Goal: Task Accomplishment & Management: Manage account settings

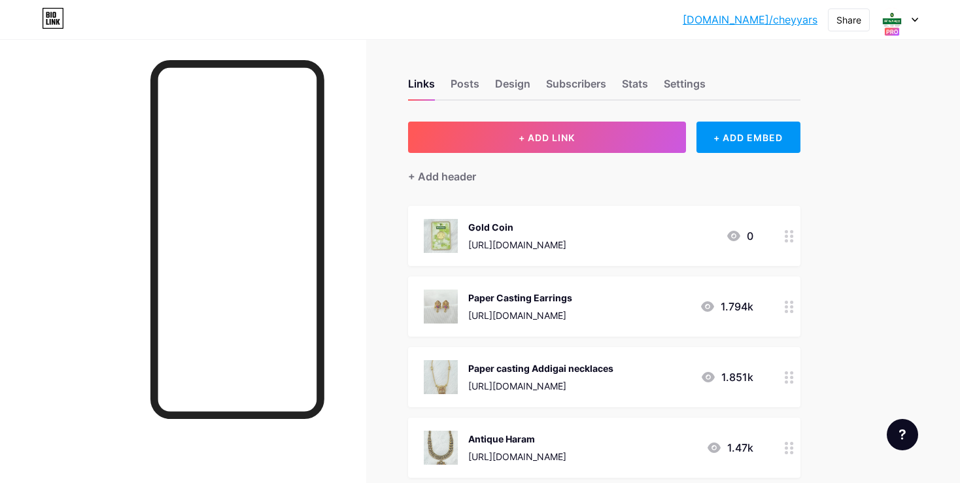
click at [779, 236] on div at bounding box center [789, 236] width 22 height 60
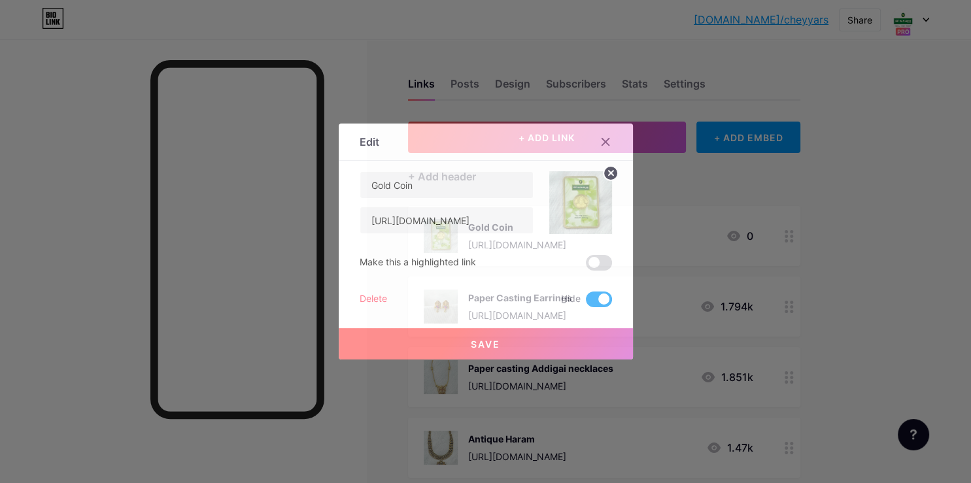
click at [607, 303] on span at bounding box center [599, 300] width 26 height 16
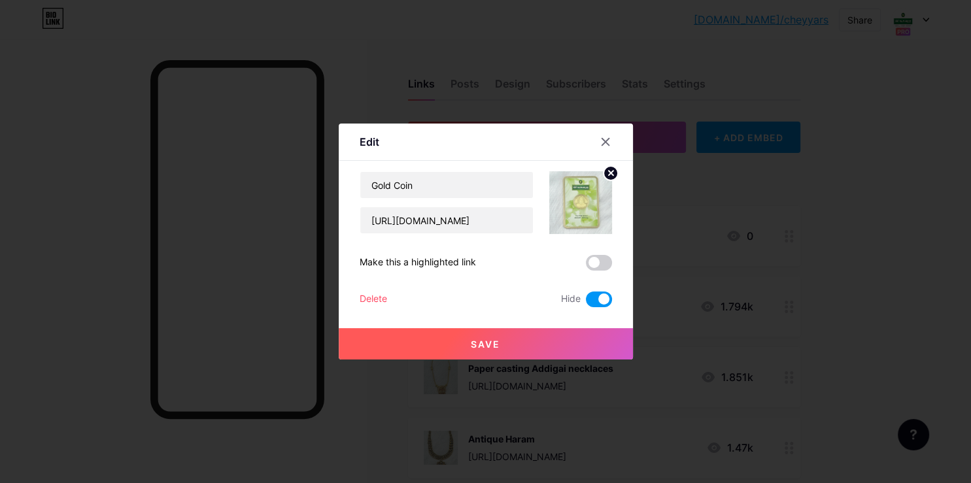
click at [586, 303] on input "checkbox" at bounding box center [586, 303] width 0 height 0
click at [570, 341] on button "Save" at bounding box center [486, 343] width 294 height 31
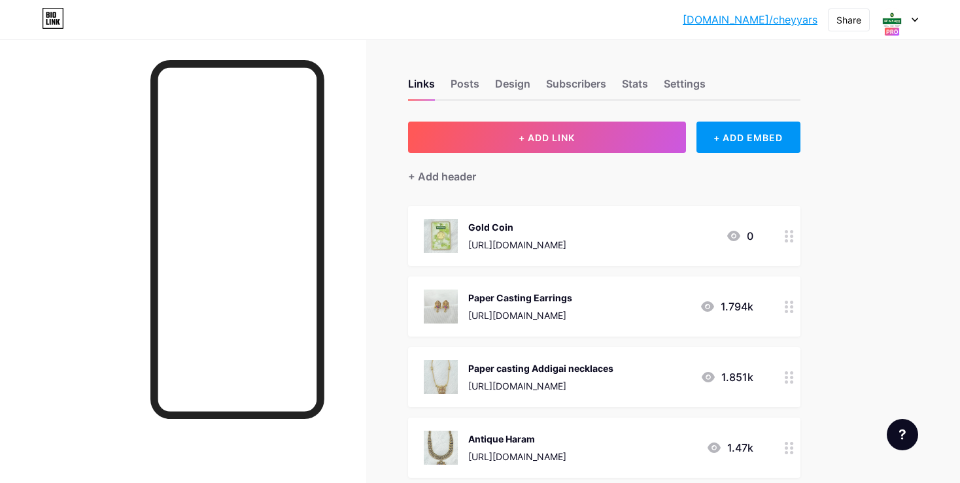
click at [781, 236] on div at bounding box center [789, 236] width 22 height 60
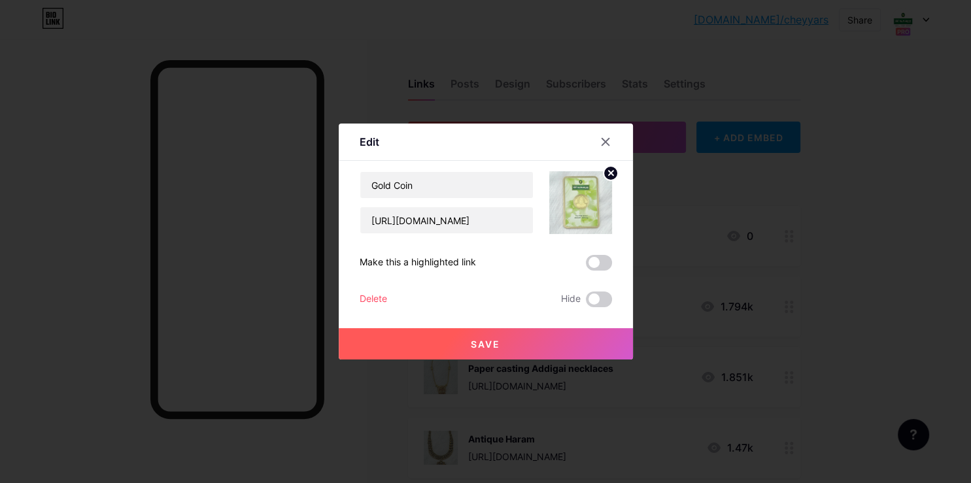
click at [581, 336] on button "Save" at bounding box center [486, 343] width 294 height 31
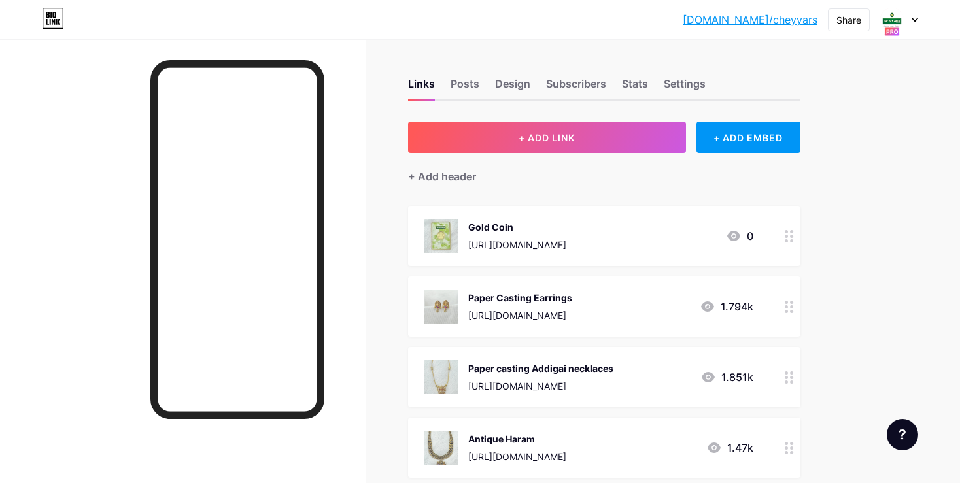
click at [787, 241] on circle at bounding box center [786, 240] width 3 height 3
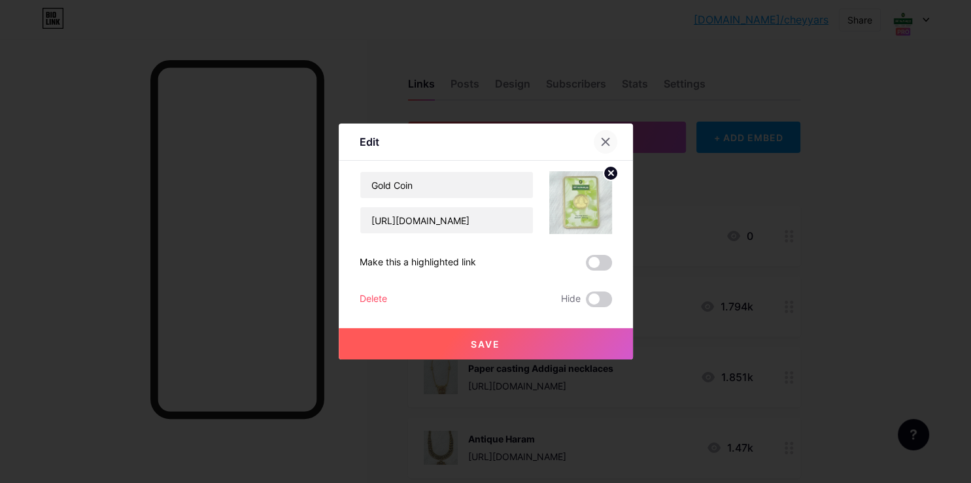
click at [605, 146] on icon at bounding box center [605, 142] width 10 height 10
